Goal: Information Seeking & Learning: Understand process/instructions

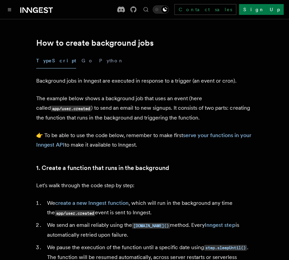
scroll to position [134, 0]
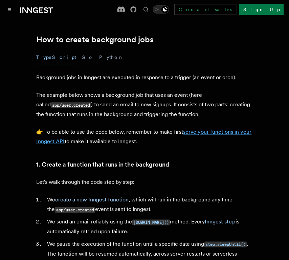
click at [199, 129] on link "serve your functions in your Inngest API" at bounding box center [143, 137] width 215 height 16
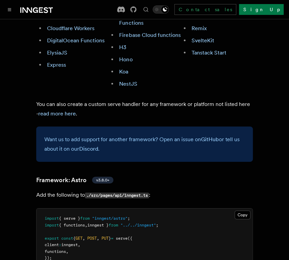
scroll to position [526, 0]
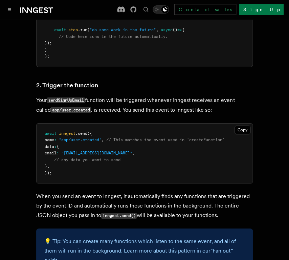
scroll to position [134, 0]
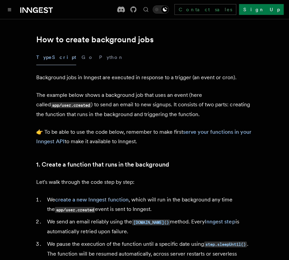
click at [224, 160] on h3 "1. Create a function that runs in the background" at bounding box center [144, 164] width 217 height 9
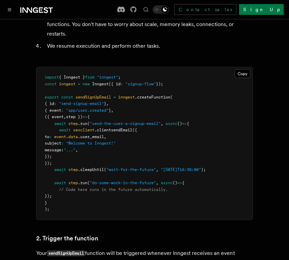
scroll to position [377, 0]
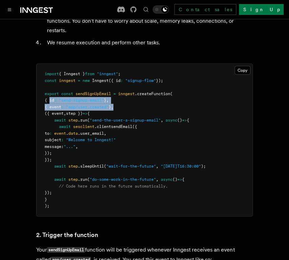
copy code "{ id : "send-signup-email" } , { event : "app/user.created" } ,"
drag, startPoint x: 52, startPoint y: 97, endPoint x: 168, endPoint y: 110, distance: 116.8
click at [168, 110] on pre "import { Inngest } from "inngest" ; const inngest = new Inngest ({ id : "signup…" at bounding box center [145, 140] width 216 height 152
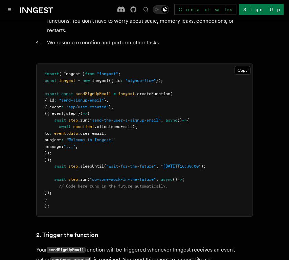
click at [183, 45] on div "Let's walk through the code step by step: We create a new Inngest function , wh…" at bounding box center [144, 75] width 217 height 281
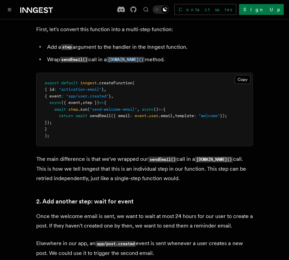
scroll to position [480, 0]
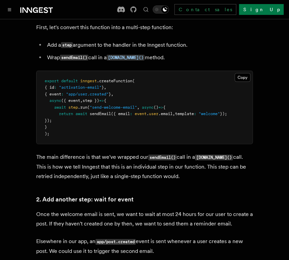
copy code "async ({ event , step }) => { await step .run ( "send-welcome-email" , async ()…"
drag, startPoint x: 52, startPoint y: 128, endPoint x: 66, endPoint y: 163, distance: 37.4
click at [66, 144] on pre "export default inngest .createFunction ( { id : "activation-email" } , { event …" at bounding box center [145, 107] width 216 height 73
click at [187, 144] on pre "export default inngest .createFunction ( { id : "activation-email" } , { event …" at bounding box center [145, 107] width 216 height 73
